Goal: Obtain resource: Download file/media

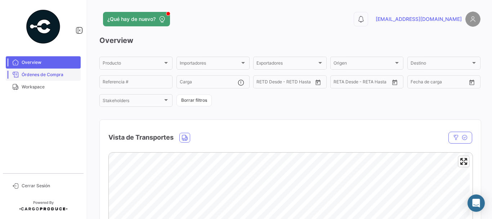
click at [57, 72] on span "Órdenes de Compra" at bounding box center [50, 74] width 56 height 6
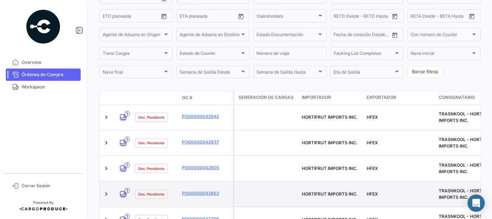
scroll to position [102, 0]
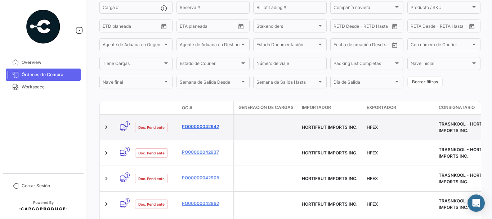
click at [193, 123] on link "PO00000042942" at bounding box center [206, 126] width 48 height 6
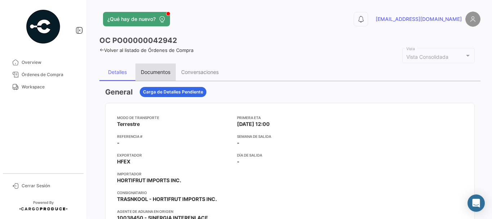
click at [153, 71] on div "Documentos" at bounding box center [156, 72] width 30 height 6
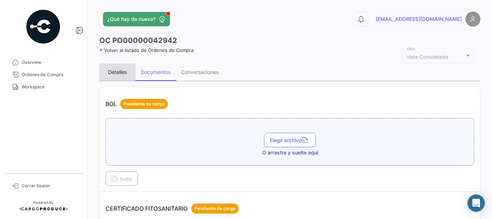
click at [120, 69] on div "Detalles" at bounding box center [117, 72] width 19 height 6
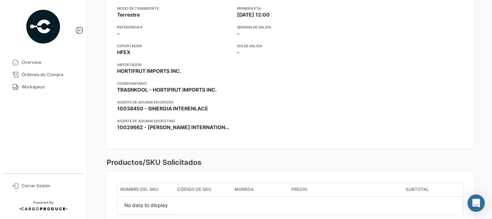
scroll to position [108, 0]
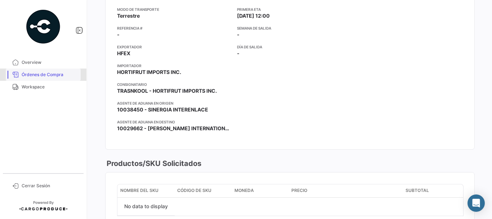
drag, startPoint x: 45, startPoint y: 70, endPoint x: 57, endPoint y: 72, distance: 11.7
click at [45, 70] on link "Órdenes de Compra" at bounding box center [43, 74] width 75 height 12
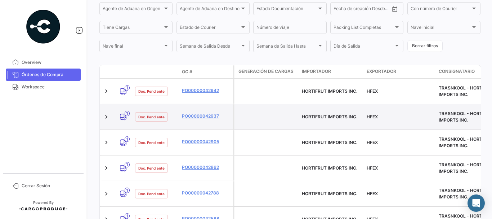
scroll to position [144, 0]
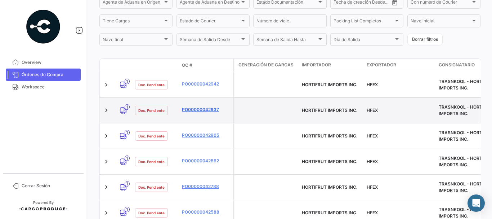
click at [189, 106] on link "PO00000042937" at bounding box center [206, 109] width 48 height 6
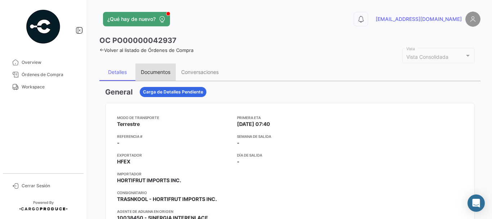
click at [152, 70] on div "Documentos" at bounding box center [156, 72] width 30 height 6
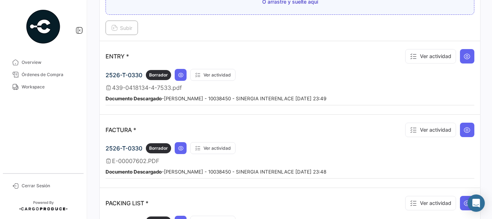
scroll to position [540, 0]
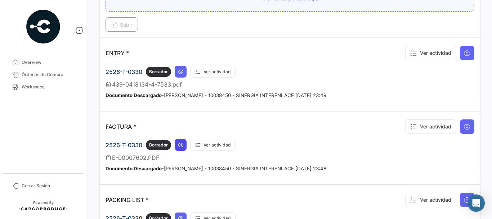
click at [180, 144] on icon at bounding box center [181, 145] width 6 height 6
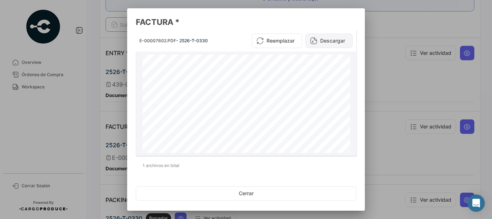
click at [318, 40] on button "Descargar" at bounding box center [328, 40] width 47 height 14
click at [407, 59] on div at bounding box center [246, 109] width 492 height 219
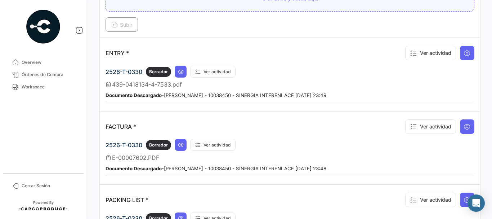
click at [243, 61] on div "ENTRY * Ver actividad" at bounding box center [290, 53] width 369 height 19
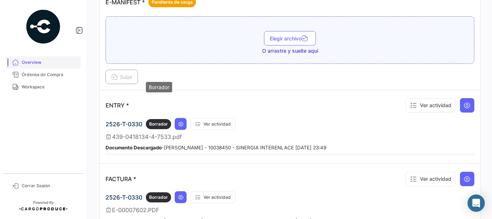
scroll to position [396, 0]
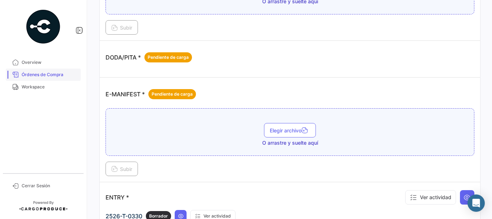
drag, startPoint x: 56, startPoint y: 70, endPoint x: 73, endPoint y: 71, distance: 17.7
click at [55, 71] on link "Órdenes de Compra" at bounding box center [43, 74] width 75 height 12
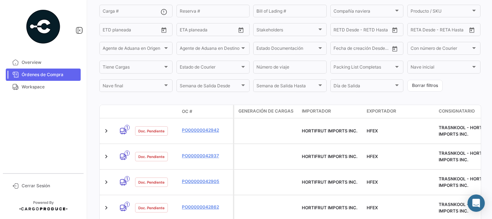
scroll to position [108, 0]
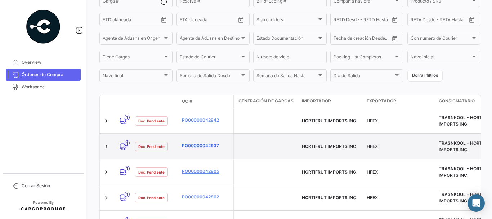
click at [195, 142] on link "PO00000042937" at bounding box center [206, 145] width 48 height 6
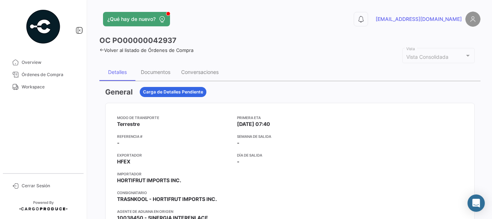
click at [153, 31] on app-header "¿Qué hay de nuevo? 0 [EMAIL_ADDRESS][DOMAIN_NAME]" at bounding box center [289, 24] width 381 height 24
click at [157, 65] on div "Documentos" at bounding box center [155, 71] width 40 height 17
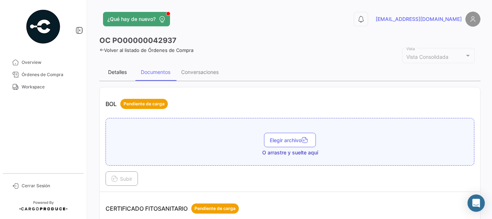
click at [125, 72] on div "Detalles" at bounding box center [117, 72] width 19 height 6
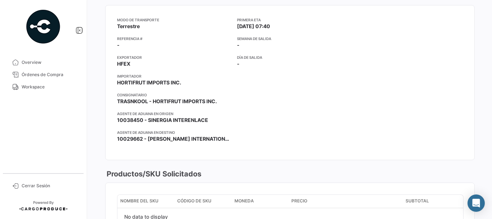
scroll to position [108, 0]
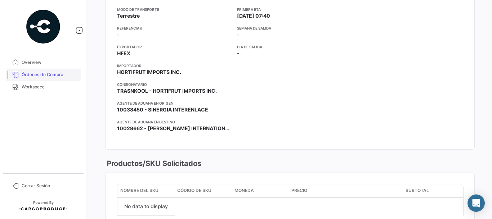
click at [54, 73] on span "Órdenes de Compra" at bounding box center [50, 74] width 56 height 6
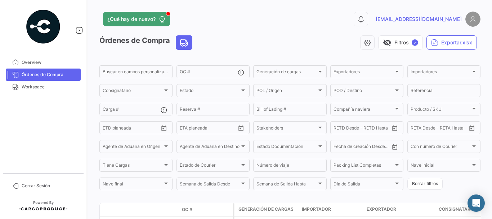
click at [59, 75] on span "Órdenes de Compra" at bounding box center [50, 74] width 56 height 6
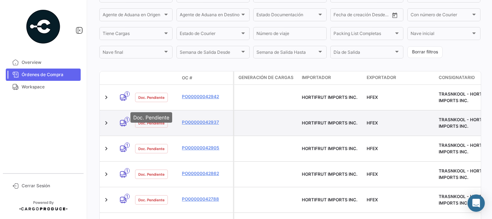
scroll to position [144, 0]
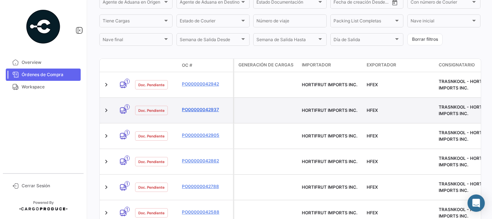
click at [194, 106] on link "PO00000042937" at bounding box center [206, 109] width 48 height 6
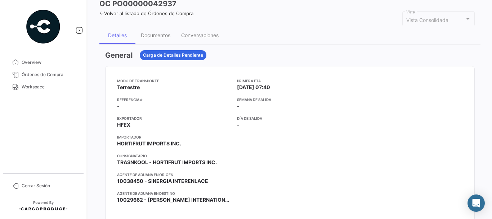
scroll to position [36, 0]
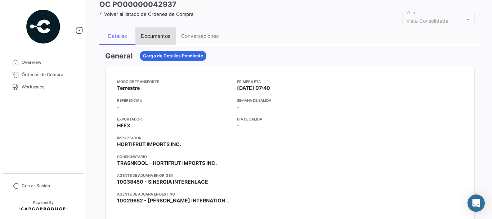
click at [149, 37] on div "Documentos" at bounding box center [156, 36] width 30 height 6
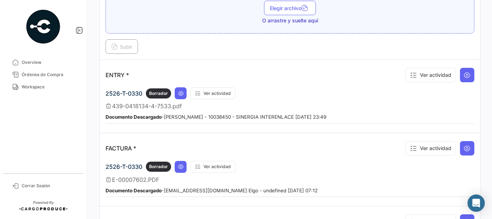
scroll to position [576, 0]
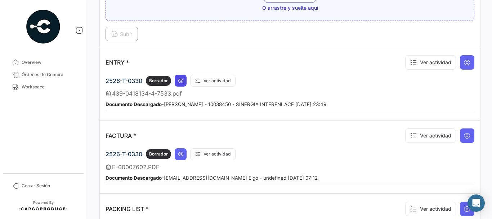
click at [181, 78] on icon at bounding box center [181, 81] width 6 height 6
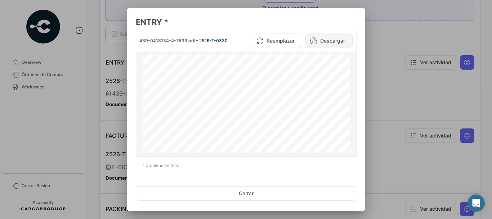
click at [326, 39] on button "Descargar" at bounding box center [328, 40] width 47 height 14
click at [427, 40] on div at bounding box center [246, 109] width 492 height 219
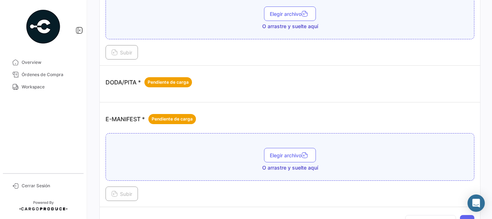
scroll to position [396, 0]
